Goal: Information Seeking & Learning: Learn about a topic

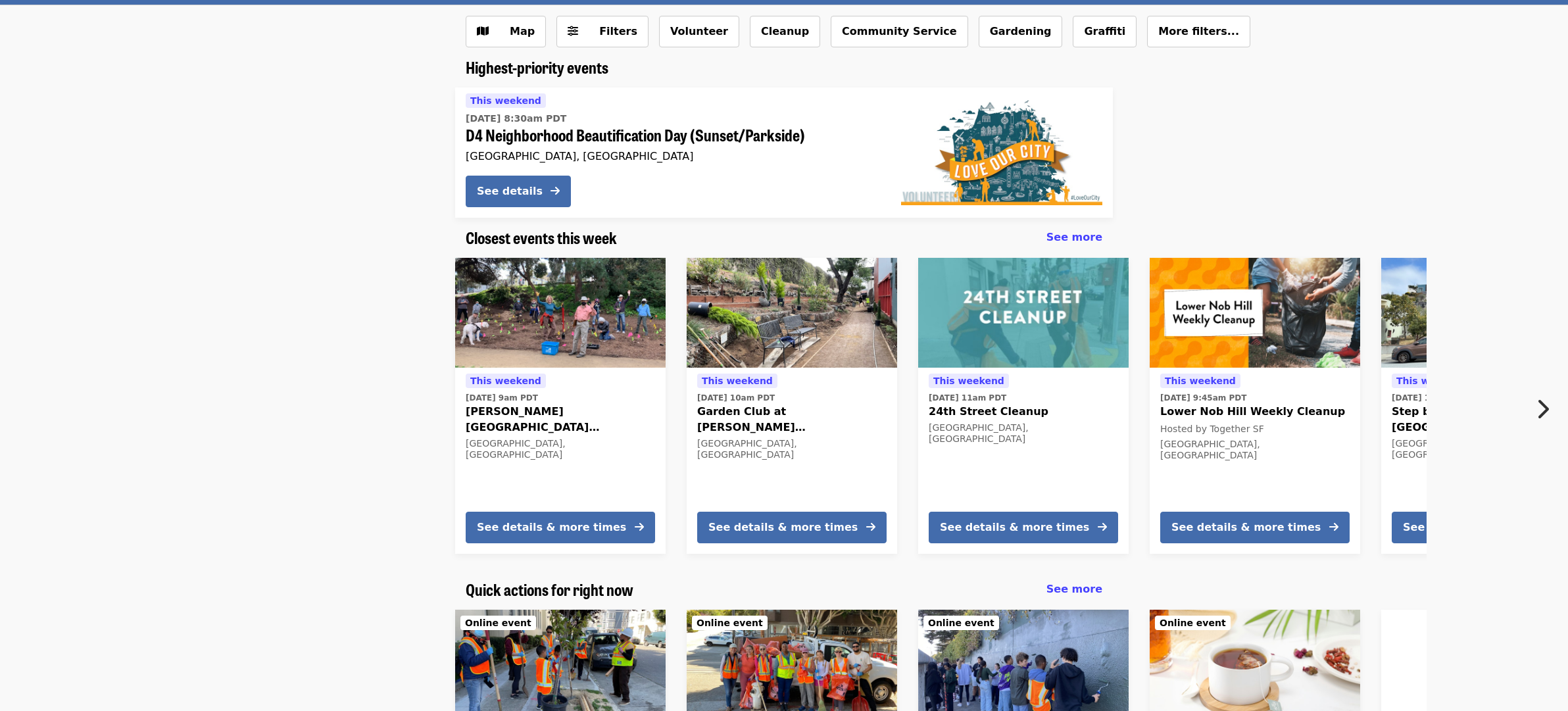
scroll to position [132, 0]
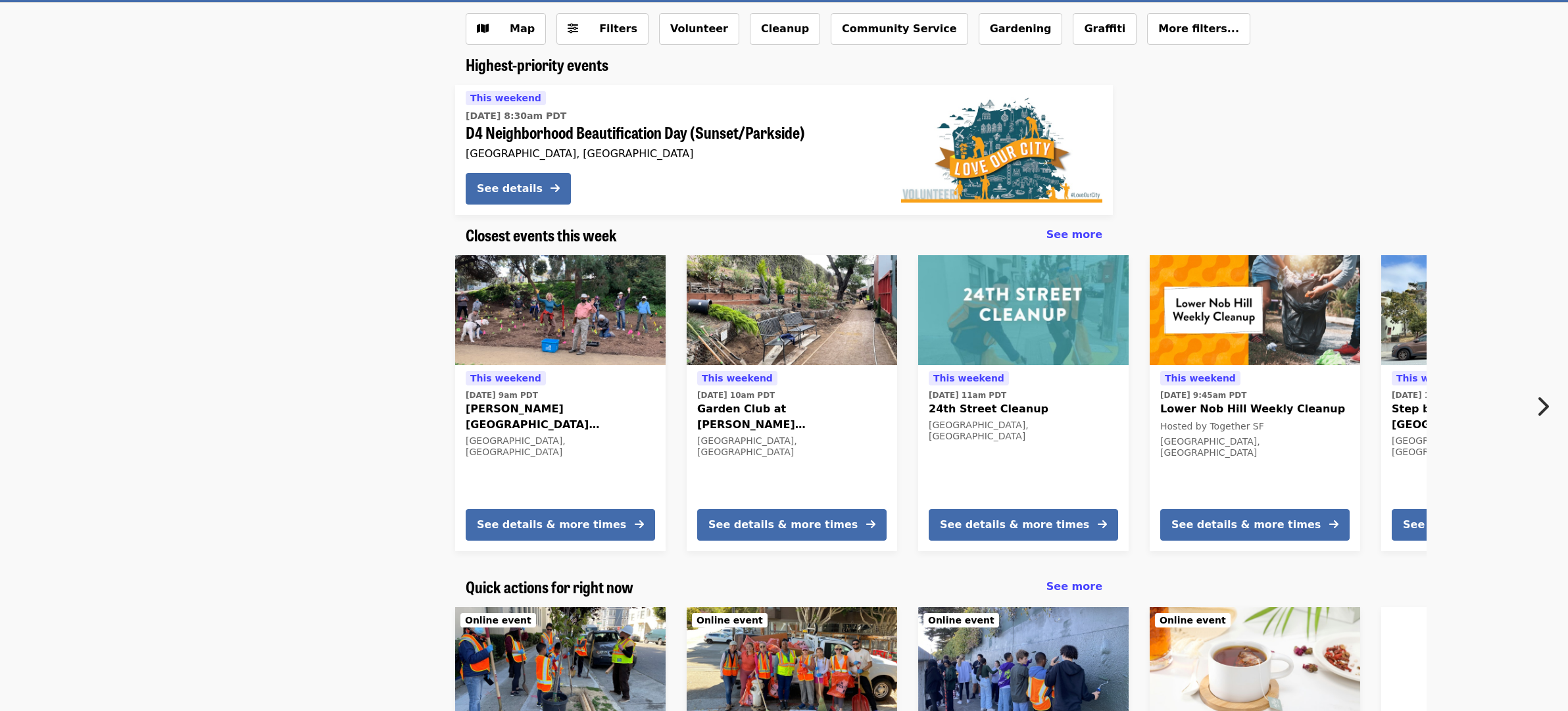
click at [1545, 407] on icon "chevron-right icon" at bounding box center [1542, 407] width 13 height 25
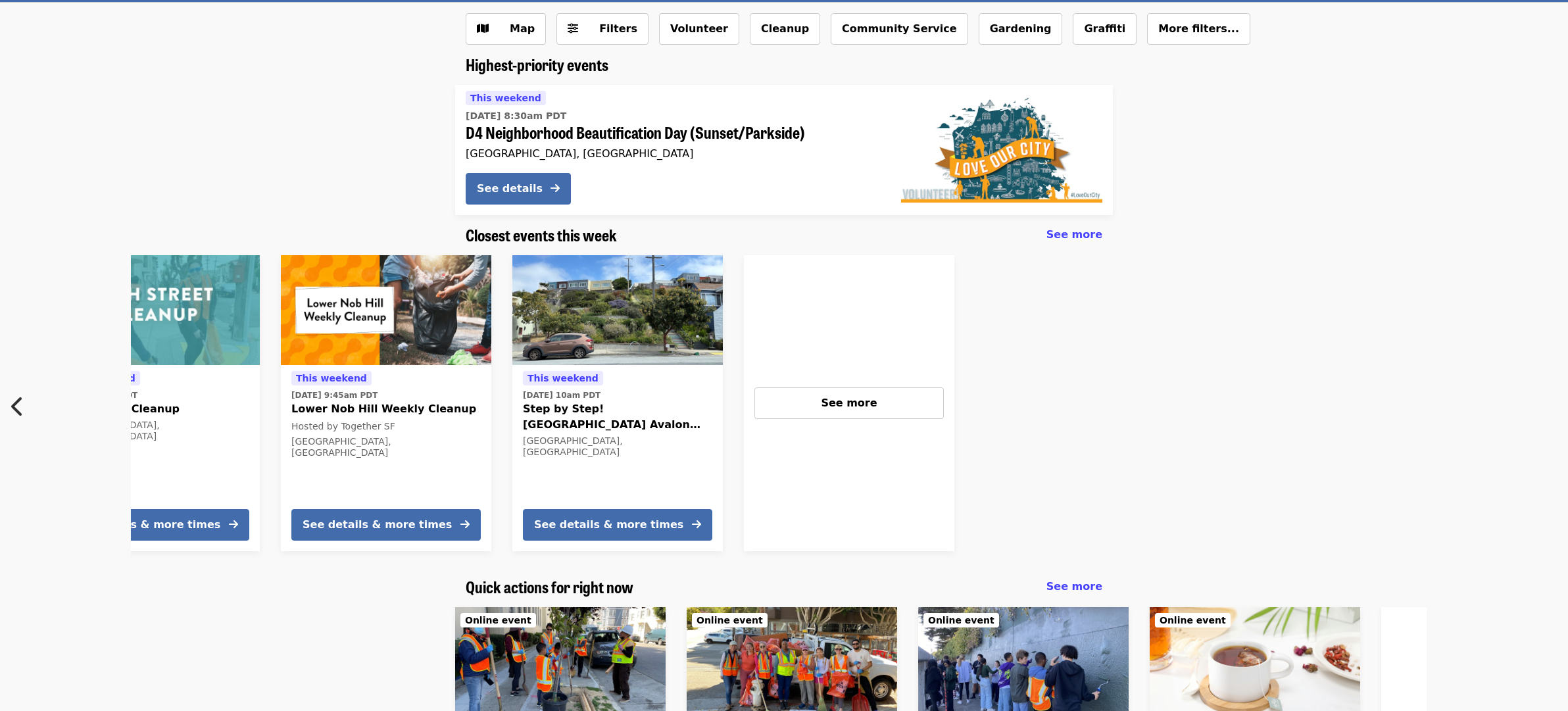
scroll to position [0, 878]
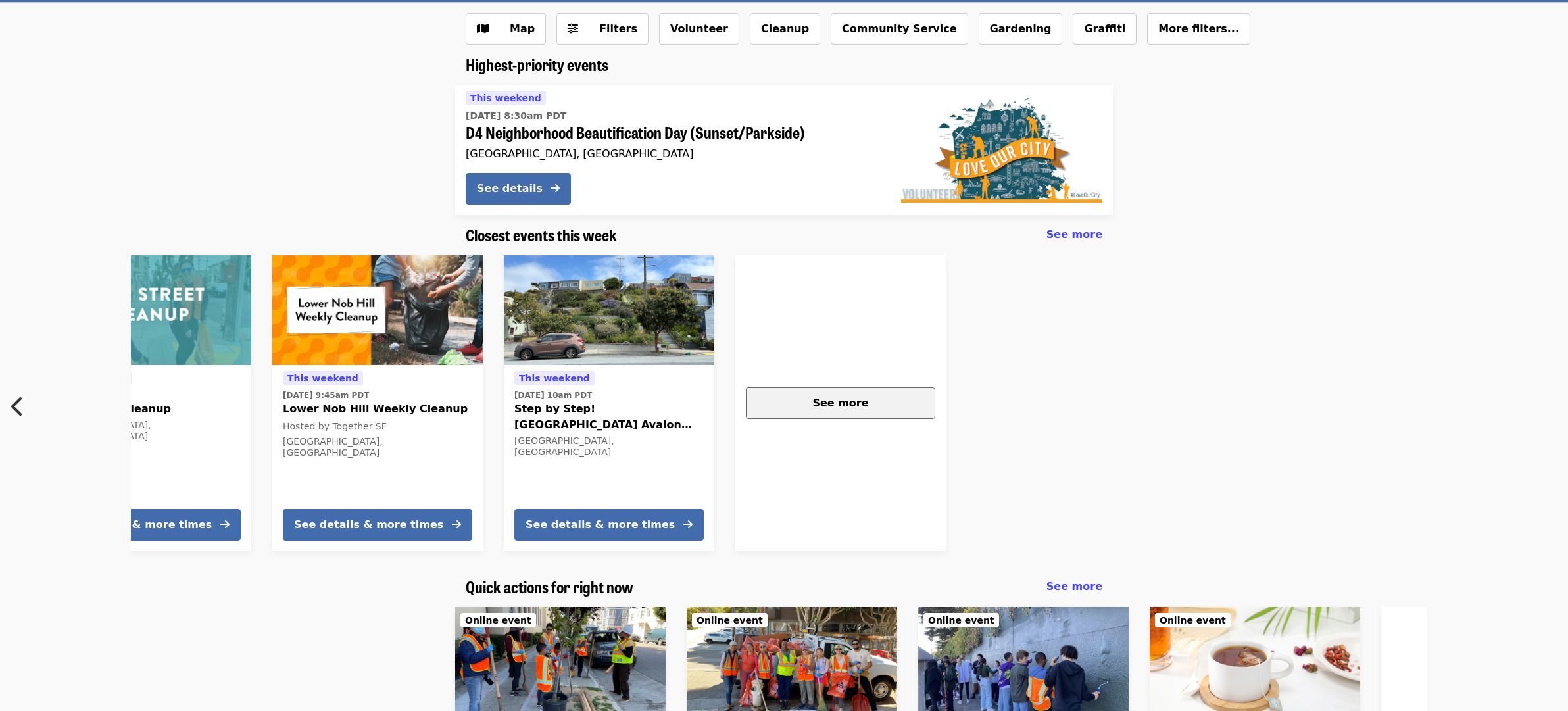
click at [878, 408] on div "See more" at bounding box center [840, 402] width 167 height 16
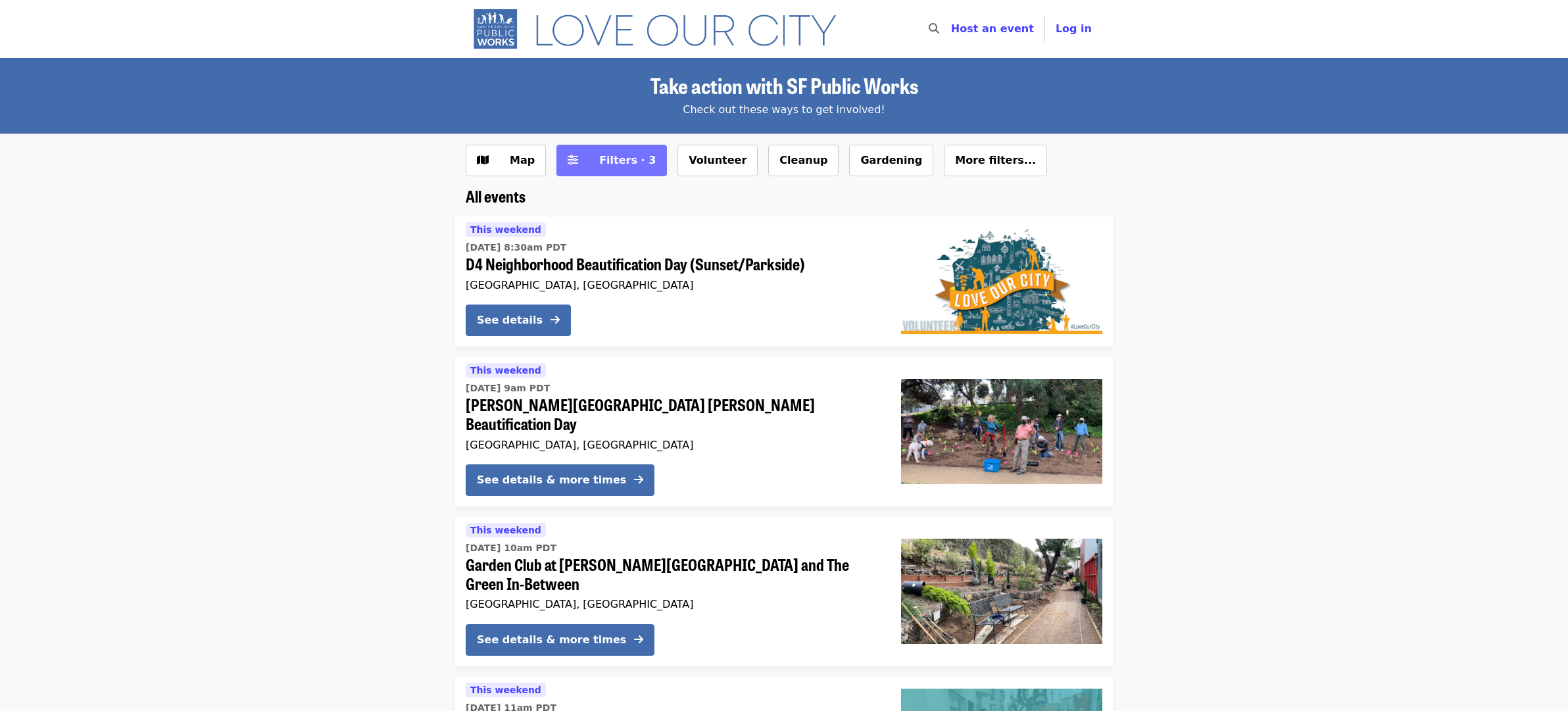
click at [630, 161] on span "Filters · 3" at bounding box center [627, 160] width 57 height 12
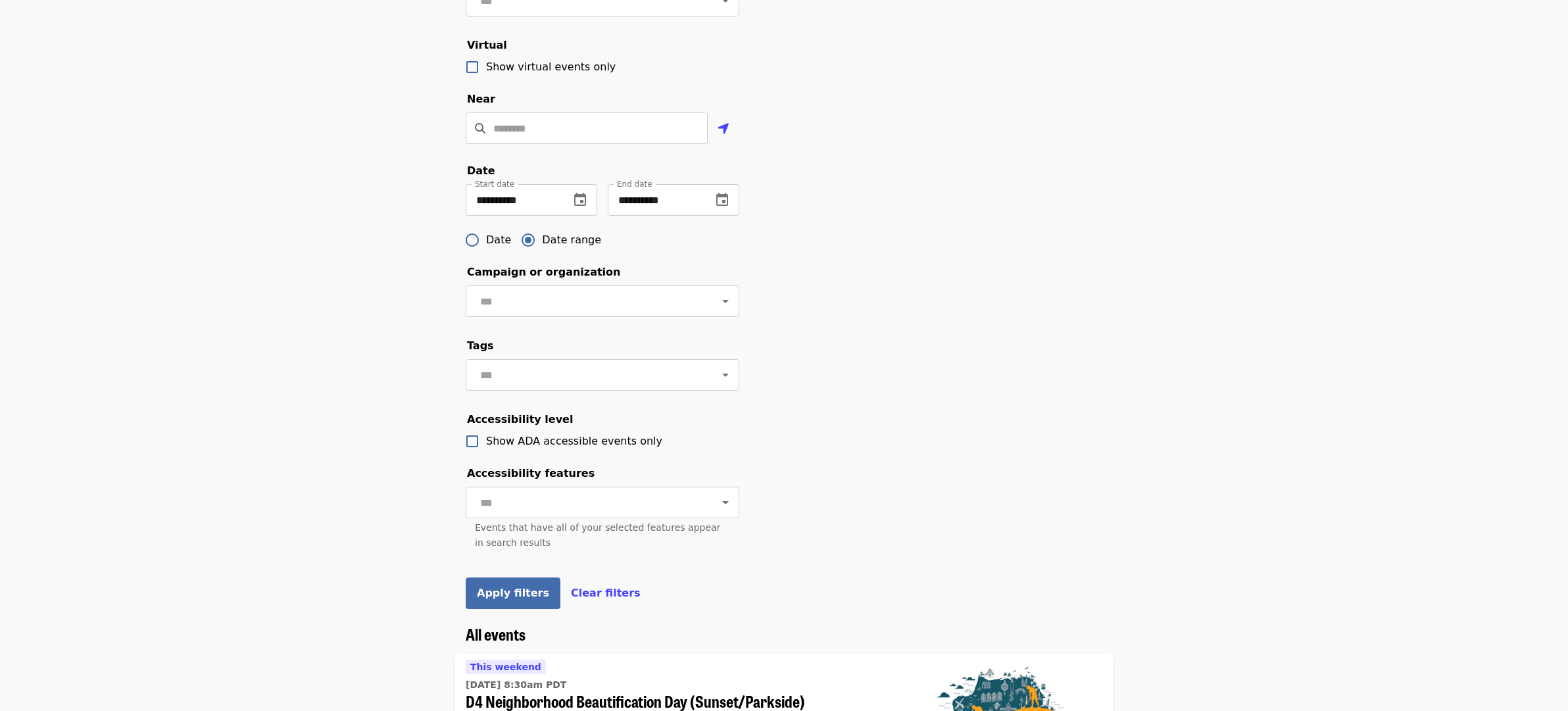
scroll to position [329, 0]
click at [726, 215] on button "change date" at bounding box center [722, 198] width 31 height 31
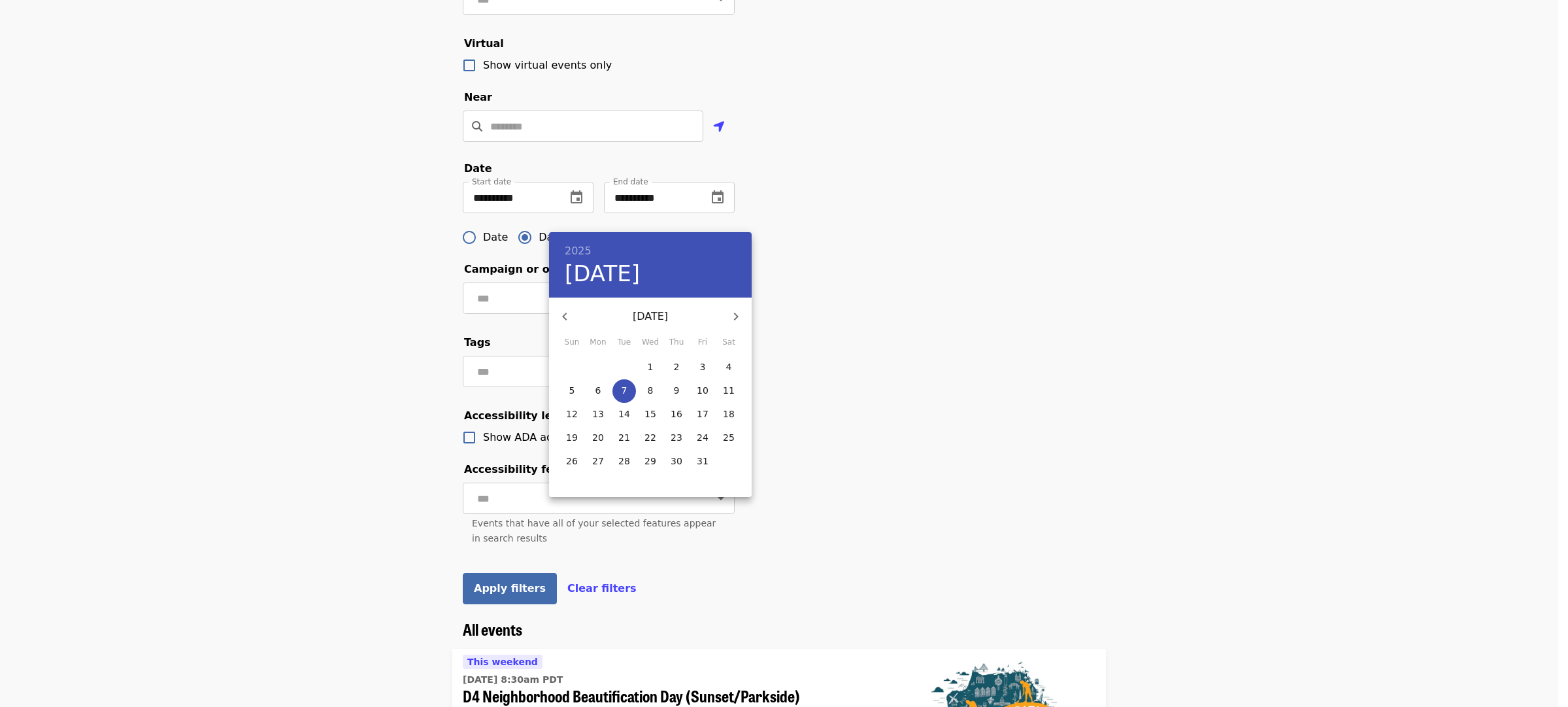
click at [737, 313] on icon "button" at bounding box center [735, 316] width 16 height 16
click at [577, 481] on p "30" at bounding box center [572, 484] width 11 height 13
type input "**********"
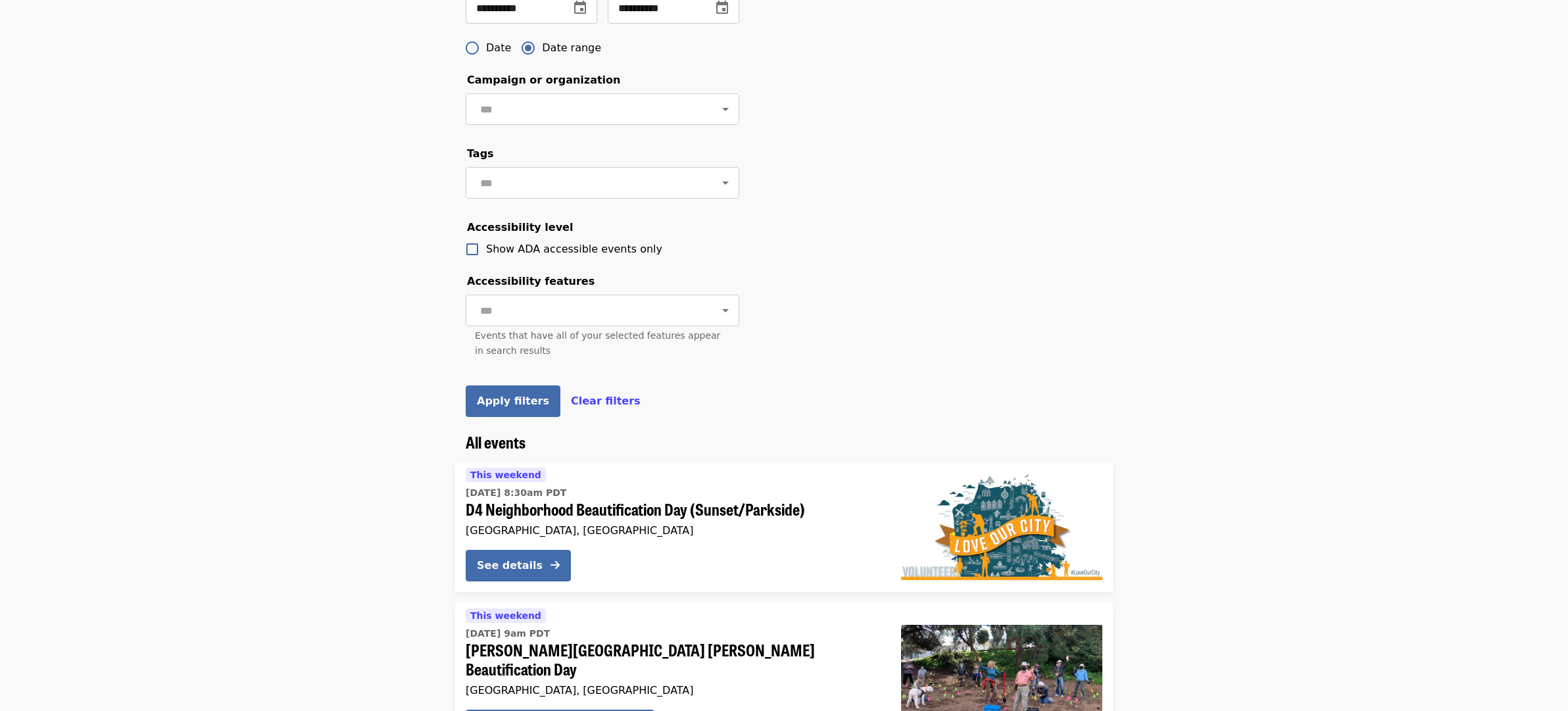
scroll to position [526, 0]
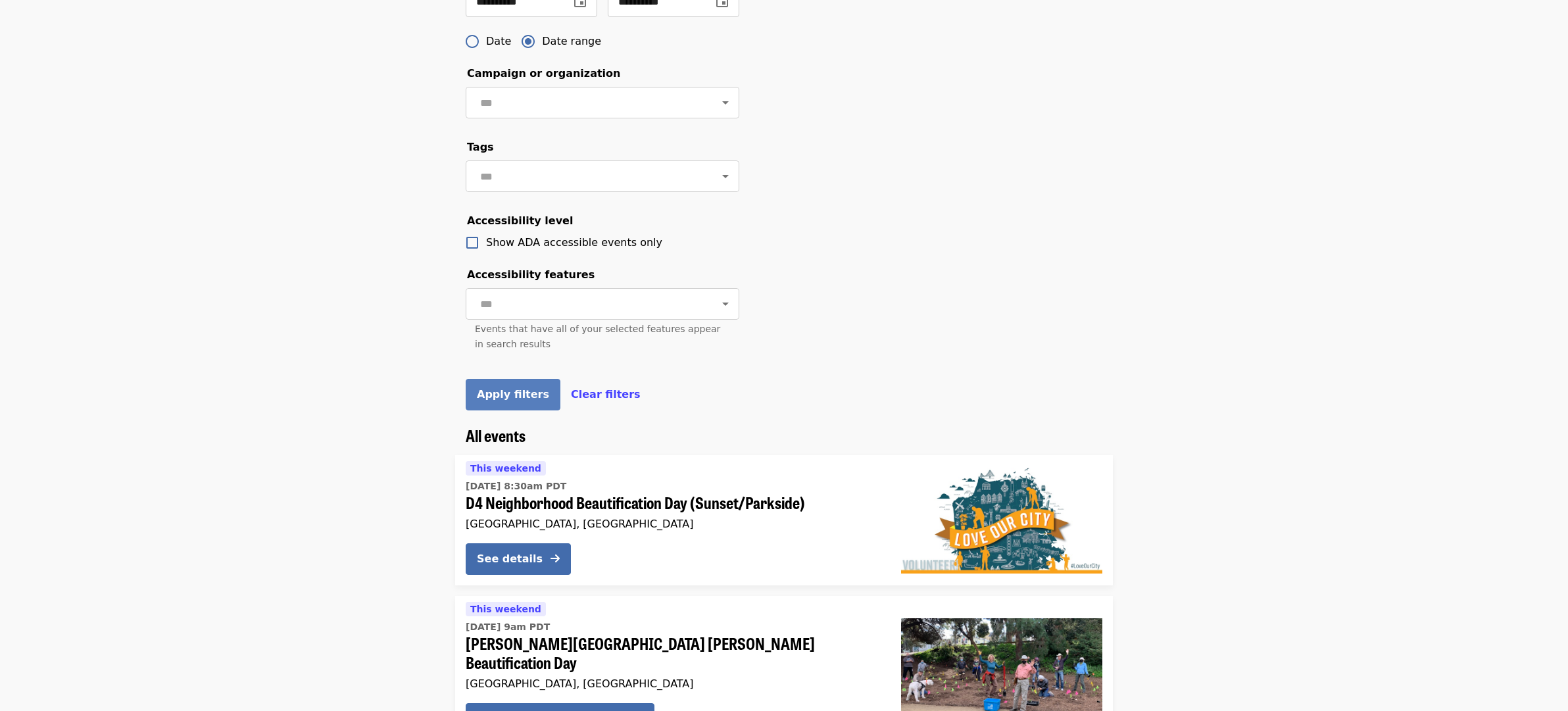
click at [513, 401] on span "Apply filters" at bounding box center [513, 394] width 72 height 12
